Goal: Task Accomplishment & Management: Use online tool/utility

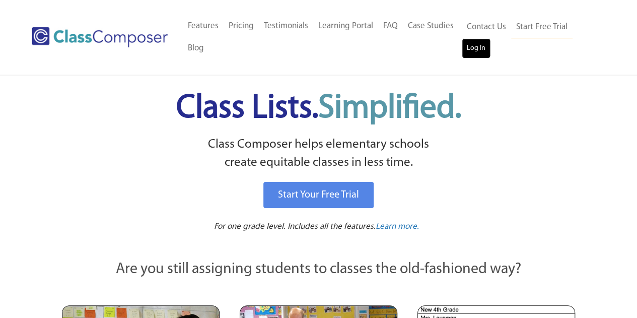
click at [474, 48] on link "Log In" at bounding box center [476, 48] width 29 height 20
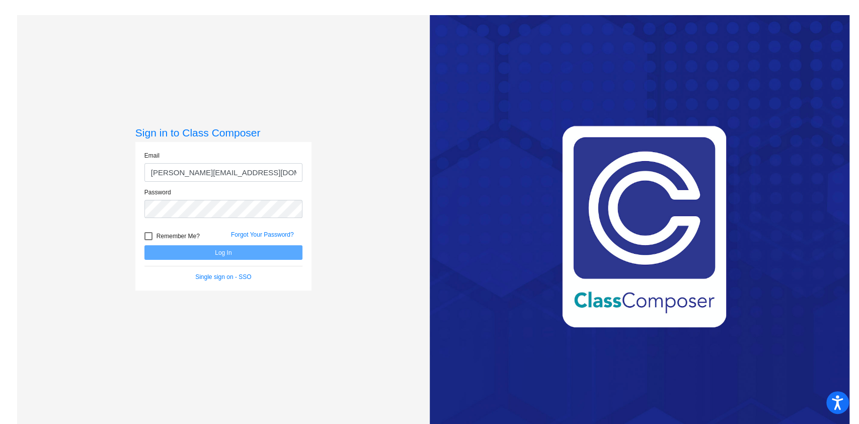
type input "mauroj@victorschools.org"
click at [144, 245] on button "Log In" at bounding box center [223, 252] width 158 height 15
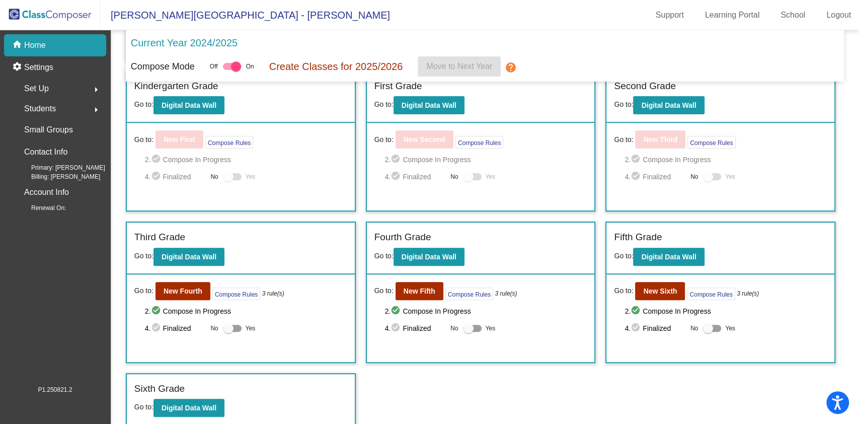
scroll to position [169, 0]
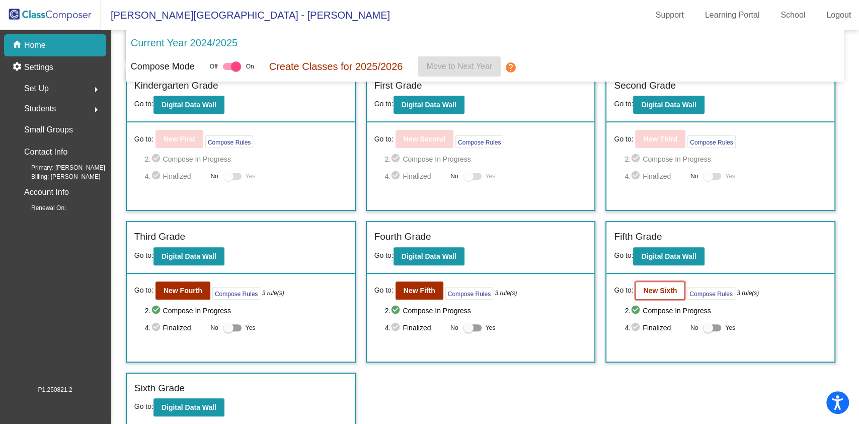
click at [665, 288] on b "New Sixth" at bounding box center [660, 290] width 34 height 8
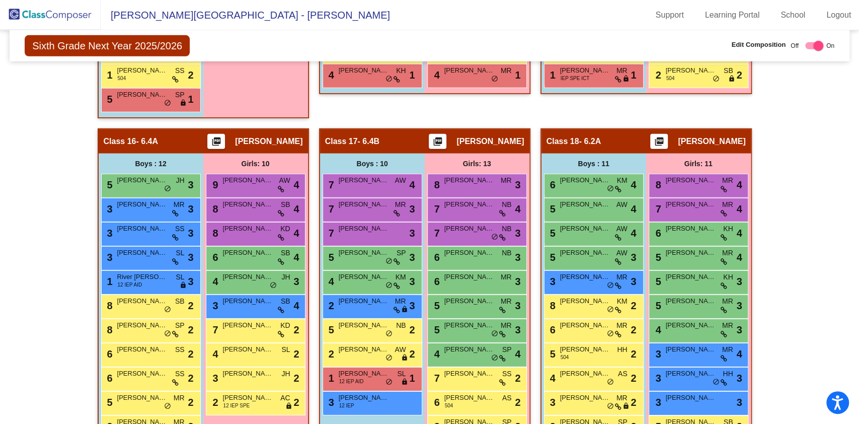
scroll to position [1999, 0]
